Goal: Go to known website: Access a specific website the user already knows

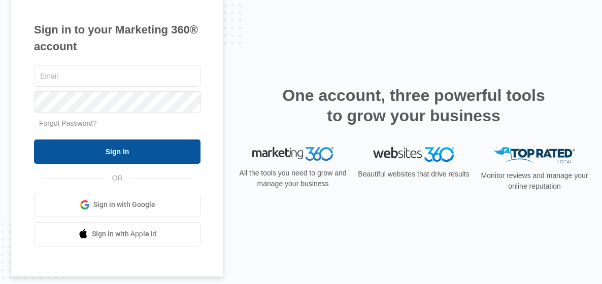
type input "[EMAIL_ADDRESS][DOMAIN_NAME]"
click at [146, 148] on input "Sign In" at bounding box center [117, 152] width 166 height 24
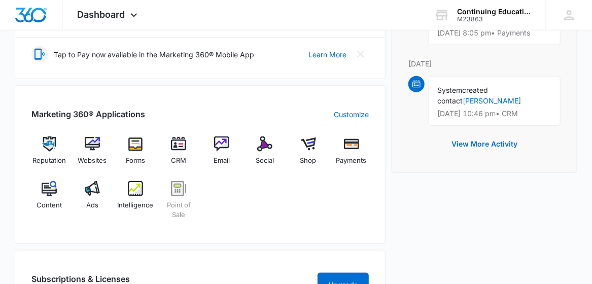
scroll to position [341, 0]
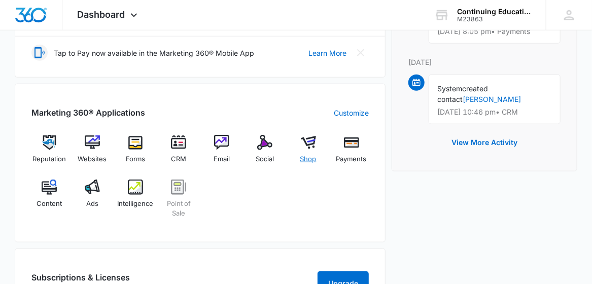
click at [307, 138] on img at bounding box center [308, 142] width 15 height 15
